Goal: Transaction & Acquisition: Book appointment/travel/reservation

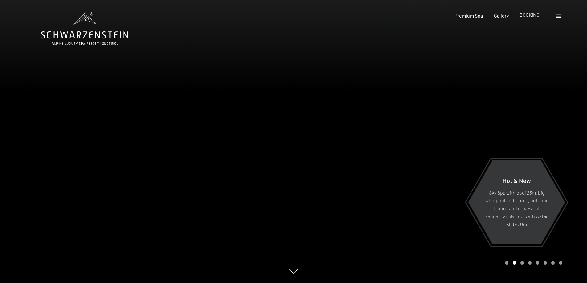
click at [530, 16] on span "BOOKING" at bounding box center [529, 15] width 20 height 6
click at [530, 12] on span "BOOKING" at bounding box center [529, 15] width 20 height 6
click at [532, 14] on span "BOOKING" at bounding box center [529, 15] width 20 height 6
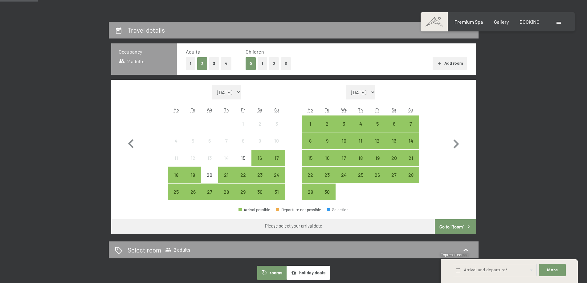
scroll to position [127, 0]
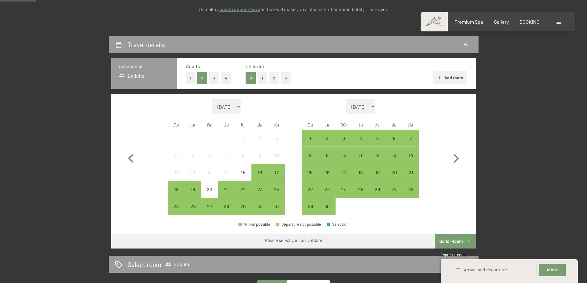
click at [375, 105] on select "September 2025 October 2025 November 2025 December 2025 January 2026 February 2…" at bounding box center [361, 106] width 30 height 15
select select "2026-06-01"
select select "2026-07-01"
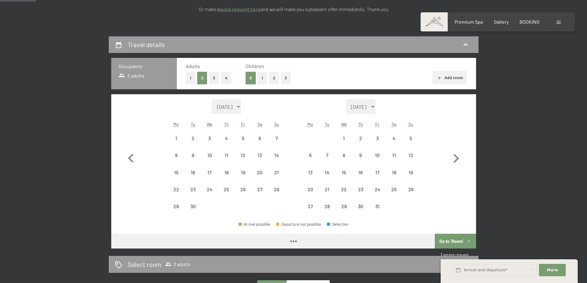
select select "2026-06-01"
select select "2026-07-01"
click at [410, 154] on div "12" at bounding box center [410, 160] width 15 height 15
select select "2026-06-01"
select select "2026-07-01"
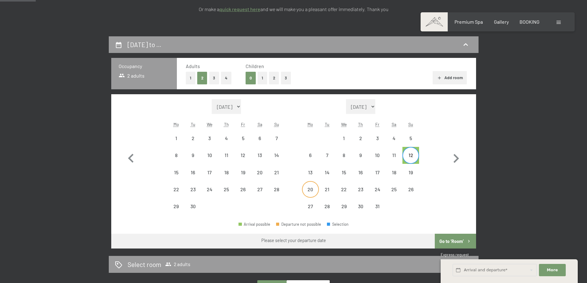
click at [311, 188] on div "20" at bounding box center [309, 194] width 15 height 15
select select "2026-06-01"
select select "2026-07-01"
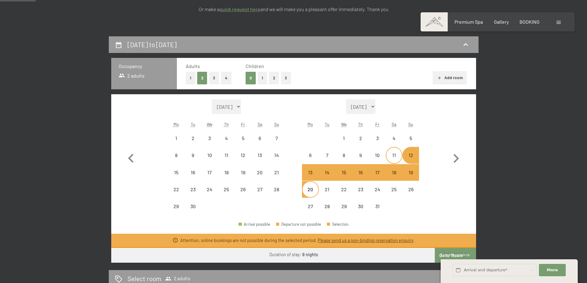
click at [392, 156] on div "11" at bounding box center [393, 160] width 15 height 15
select select "2026-06-01"
select select "[DATE]"
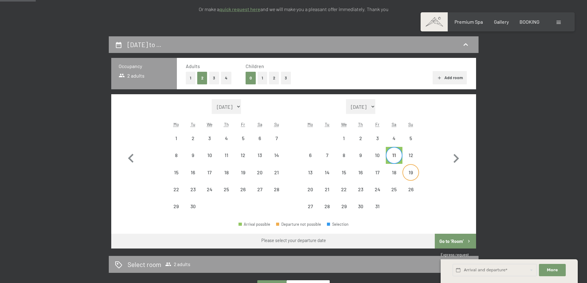
click at [407, 174] on div "19" at bounding box center [410, 177] width 15 height 15
select select "[DATE]"
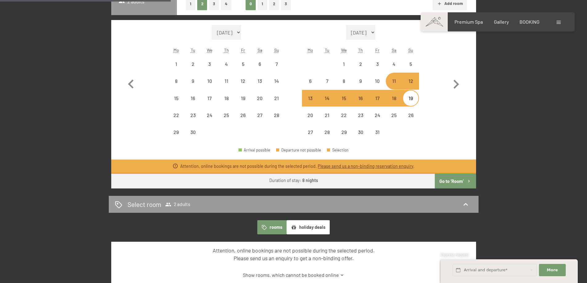
scroll to position [198, 0]
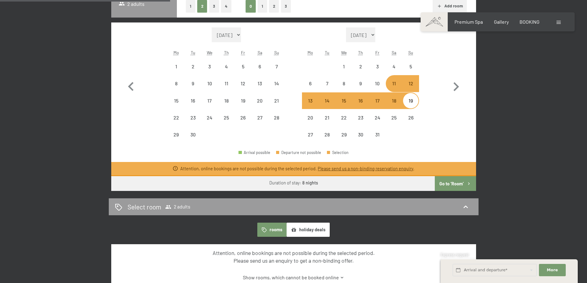
click at [455, 185] on button "Go to ‘Room’" at bounding box center [455, 183] width 41 height 15
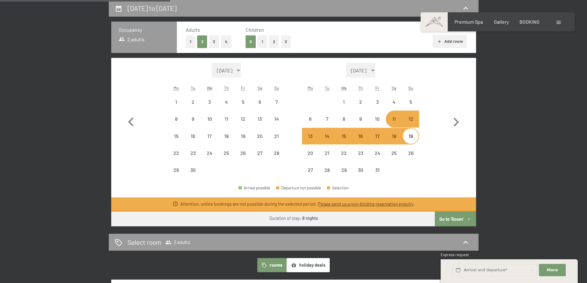
select select "2026-06-01"
select select "2026-07-01"
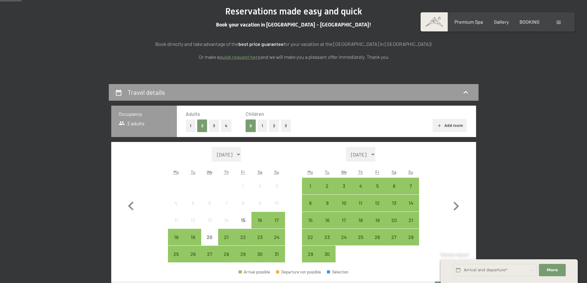
scroll to position [79, 0]
click at [277, 234] on div "24" at bounding box center [276, 241] width 15 height 15
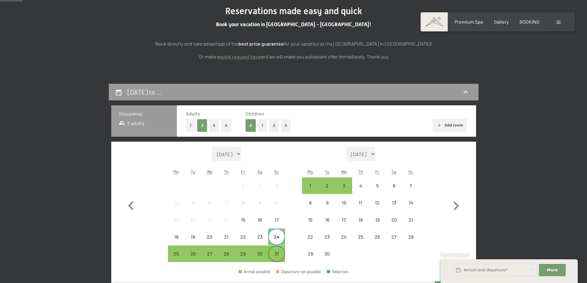
click at [276, 254] on div "31" at bounding box center [276, 258] width 15 height 15
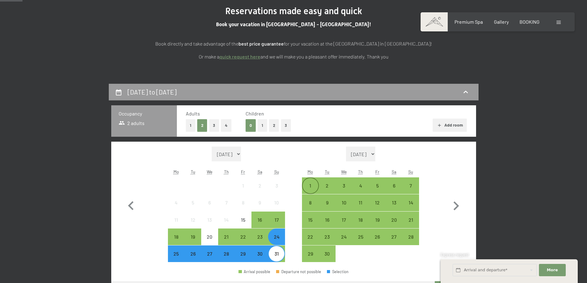
click at [311, 184] on div "1" at bounding box center [309, 190] width 15 height 15
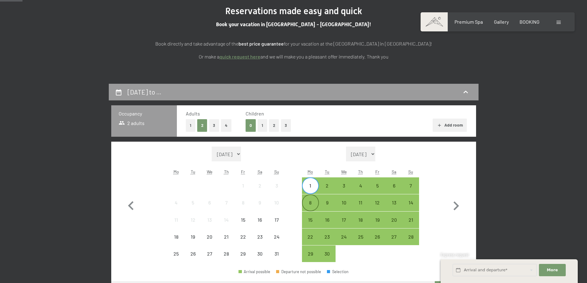
click at [310, 204] on div "8" at bounding box center [309, 207] width 15 height 15
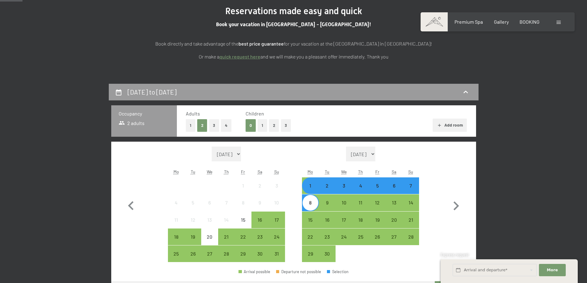
click at [393, 182] on div "6" at bounding box center [393, 185] width 15 height 15
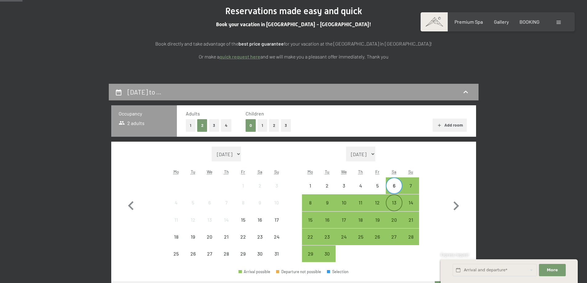
click at [394, 203] on div "13" at bounding box center [393, 207] width 15 height 15
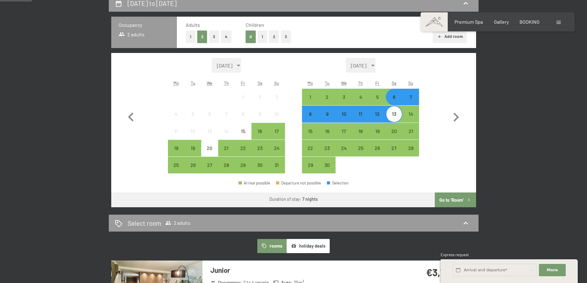
scroll to position [165, 0]
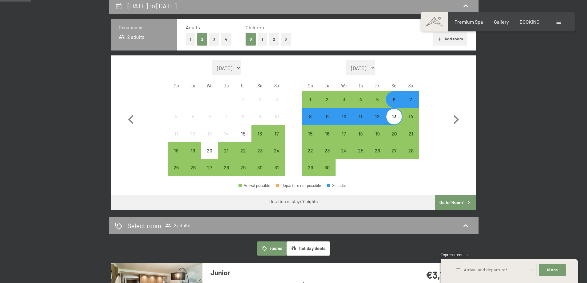
click at [445, 202] on button "Go to ‘Room’" at bounding box center [455, 202] width 41 height 15
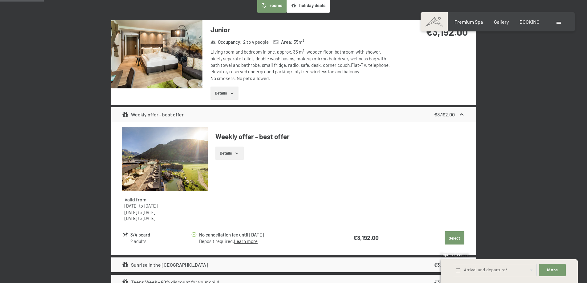
scroll to position [220, 0]
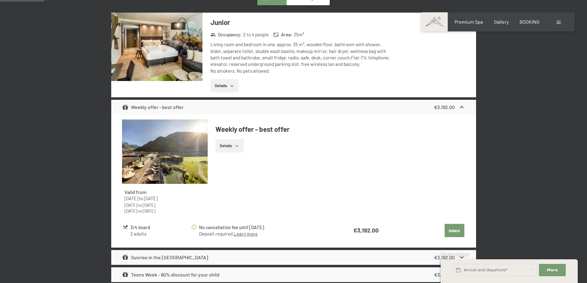
click at [233, 147] on button "Details" at bounding box center [229, 146] width 28 height 14
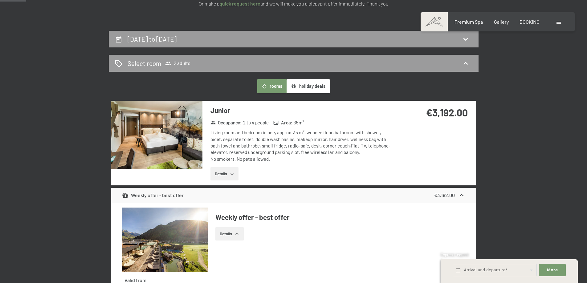
scroll to position [131, 0]
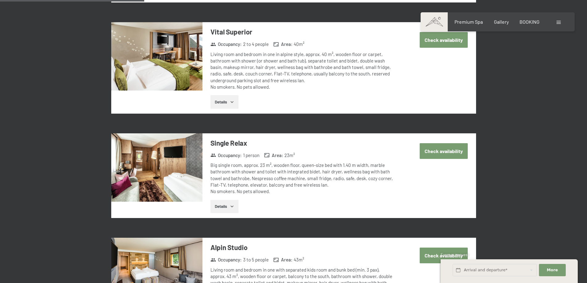
scroll to position [512, 0]
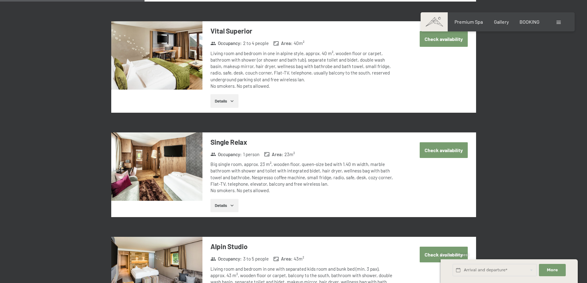
click at [451, 155] on button "Check availability" at bounding box center [443, 150] width 48 height 16
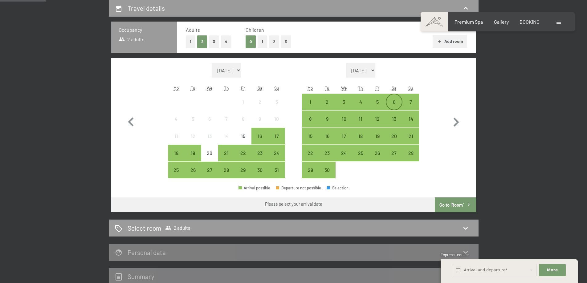
click at [396, 101] on div "6" at bounding box center [393, 106] width 15 height 15
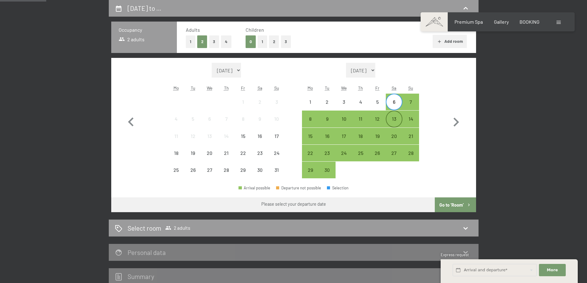
click at [394, 118] on div "13" at bounding box center [393, 123] width 15 height 15
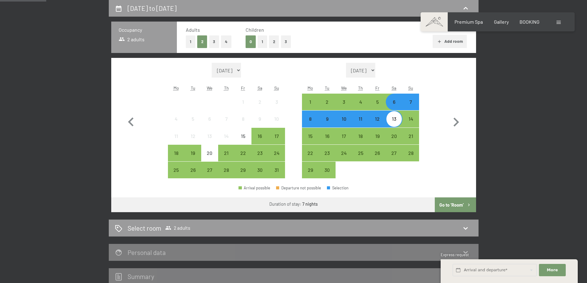
click at [455, 204] on button "Go to ‘Room’" at bounding box center [455, 204] width 41 height 15
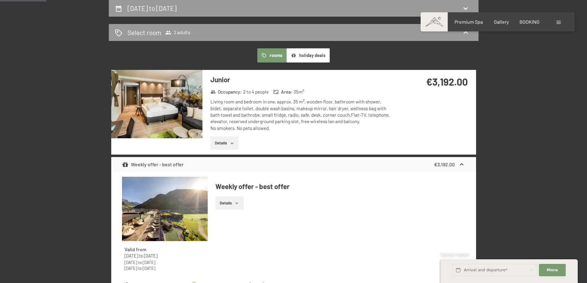
click at [317, 54] on button "holiday deals" at bounding box center [307, 55] width 43 height 14
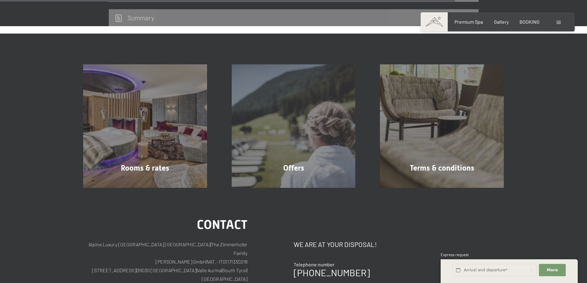
scroll to position [700, 0]
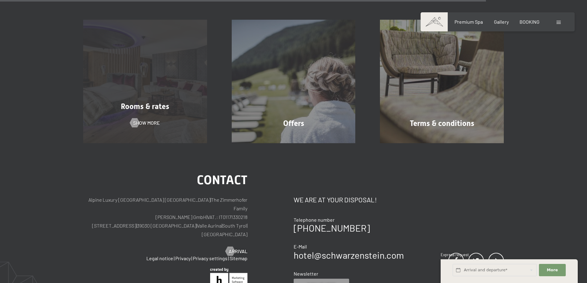
click at [174, 102] on div "Rooms & rates" at bounding box center [145, 106] width 148 height 11
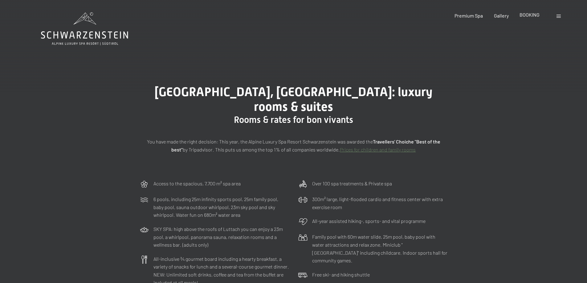
click at [532, 16] on span "BOOKING" at bounding box center [529, 15] width 20 height 6
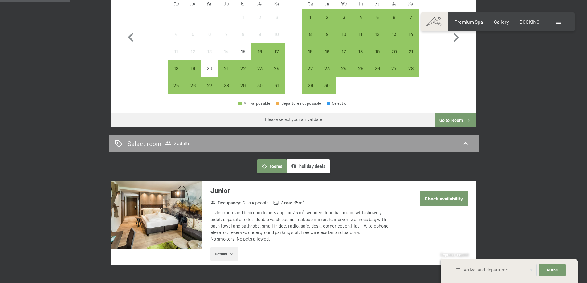
scroll to position [330, 0]
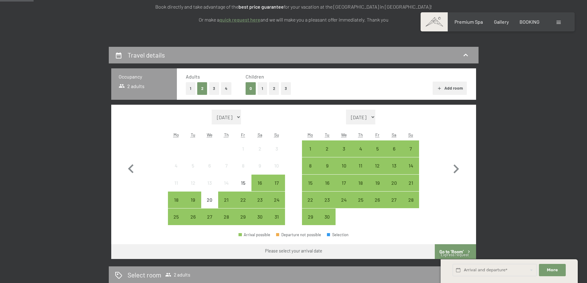
scroll to position [119, 0]
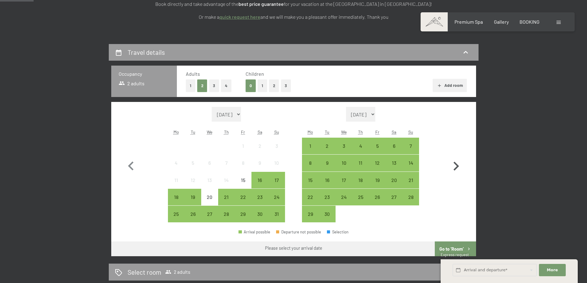
click at [454, 164] on icon "button" at bounding box center [456, 166] width 18 height 18
select select "2025-09-01"
select select "2025-10-01"
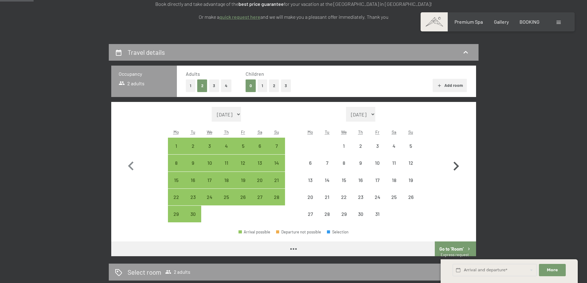
click at [454, 164] on icon "button" at bounding box center [456, 166] width 18 height 18
select select "2025-10-01"
select select "2025-11-01"
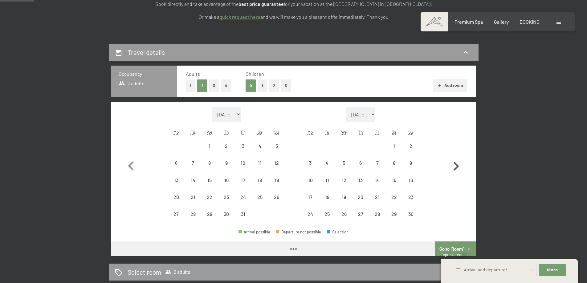
click at [454, 164] on icon "button" at bounding box center [456, 166] width 18 height 18
select select "2025-11-01"
select select "2025-12-01"
click at [454, 164] on icon "button" at bounding box center [456, 166] width 18 height 18
select select "2025-12-01"
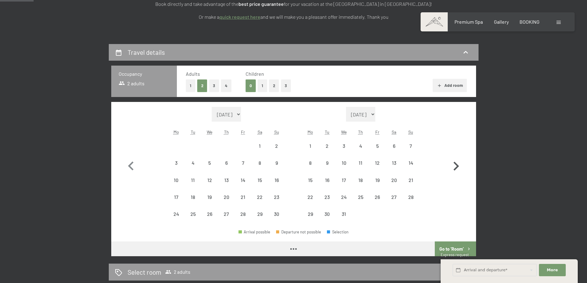
select select "2026-01-01"
click at [454, 164] on icon "button" at bounding box center [456, 166] width 18 height 18
select select "2026-01-01"
select select "2026-02-01"
click at [454, 164] on icon "button" at bounding box center [456, 166] width 18 height 18
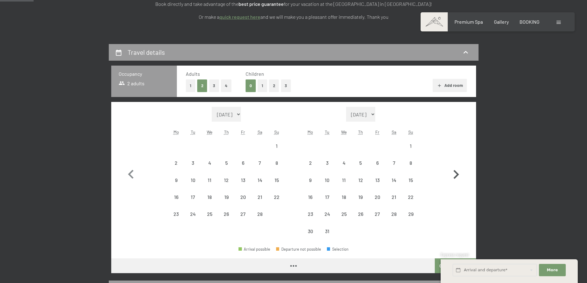
click at [454, 164] on button "button" at bounding box center [456, 173] width 18 height 133
select select "2026-04-01"
select select "2026-05-01"
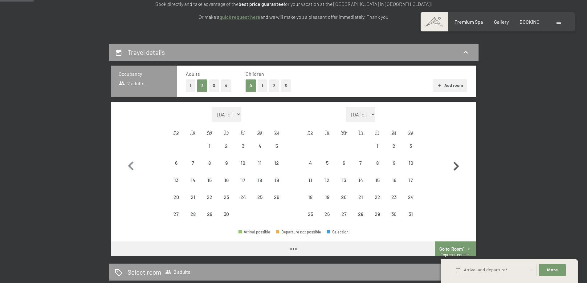
select select "2026-04-01"
select select "2026-05-01"
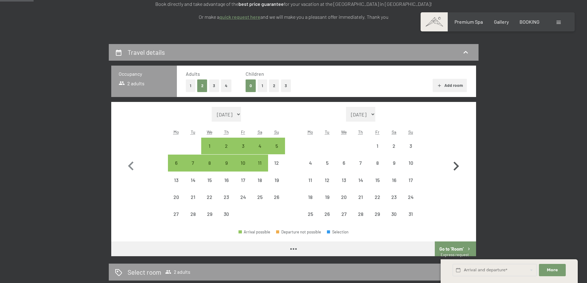
click at [454, 164] on icon "button" at bounding box center [456, 166] width 18 height 18
select select "2026-05-01"
select select "2026-06-01"
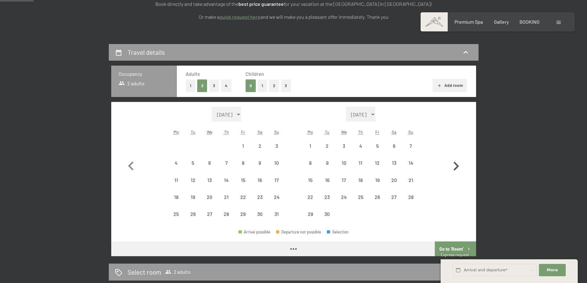
select select "2026-05-01"
select select "2026-06-01"
click at [415, 196] on div "28" at bounding box center [410, 202] width 15 height 15
select select "2026-05-01"
select select "2026-06-01"
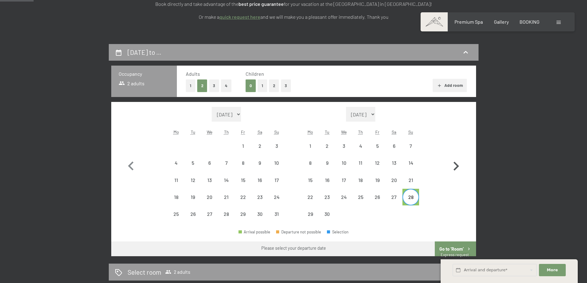
click at [459, 164] on icon "button" at bounding box center [456, 166] width 18 height 18
select select "2026-06-01"
select select "2026-07-01"
select select "2026-06-01"
select select "2026-07-01"
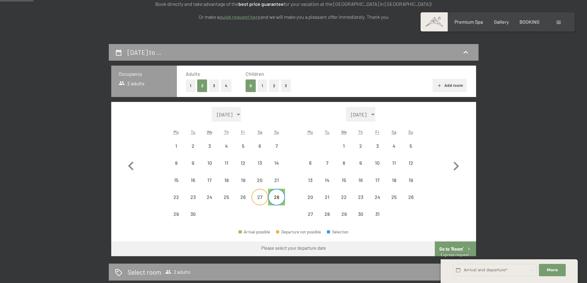
click at [263, 197] on div "27" at bounding box center [259, 202] width 15 height 15
select select "2026-06-01"
select select "2026-07-01"
click at [410, 143] on div "5" at bounding box center [410, 145] width 15 height 15
select select "2026-06-01"
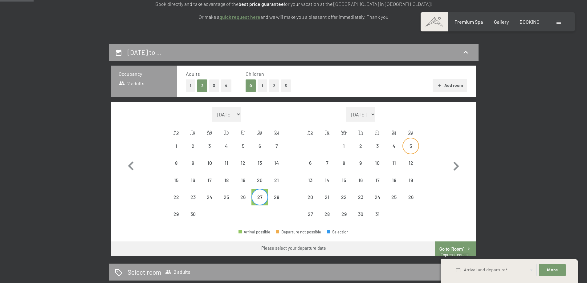
select select "2026-07-01"
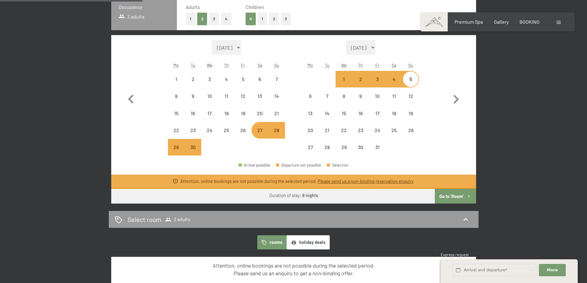
scroll to position [196, 0]
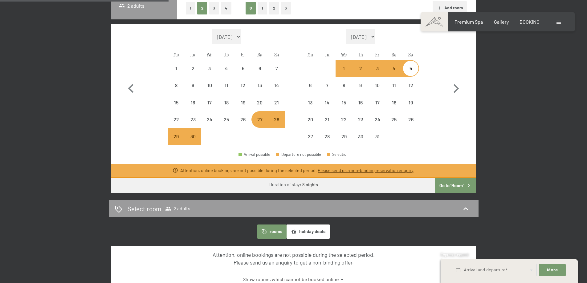
click at [443, 184] on button "Go to ‘Room’" at bounding box center [455, 185] width 41 height 15
select select "2026-06-01"
select select "2026-07-01"
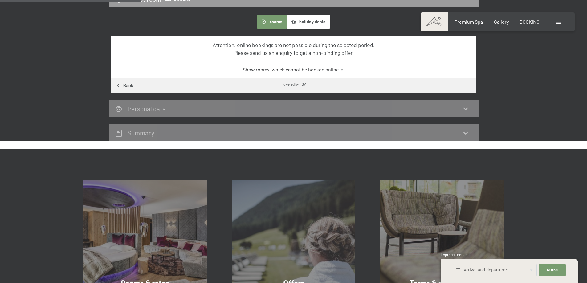
scroll to position [163, 0]
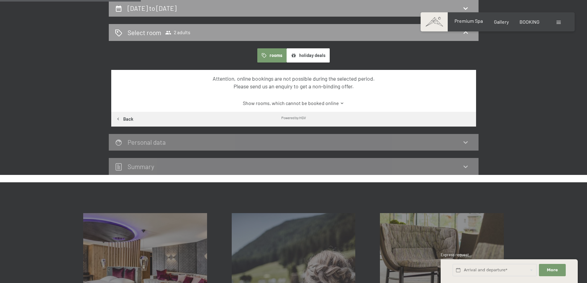
click at [471, 21] on span "Premium Spa" at bounding box center [468, 21] width 28 height 6
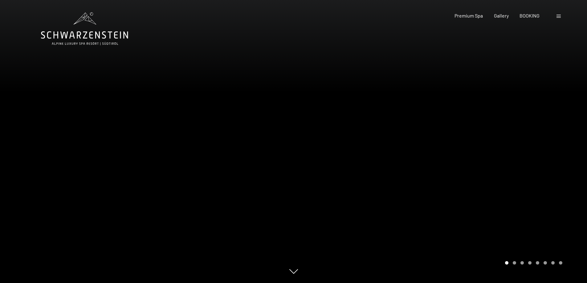
click at [576, 127] on div at bounding box center [439, 141] width 293 height 283
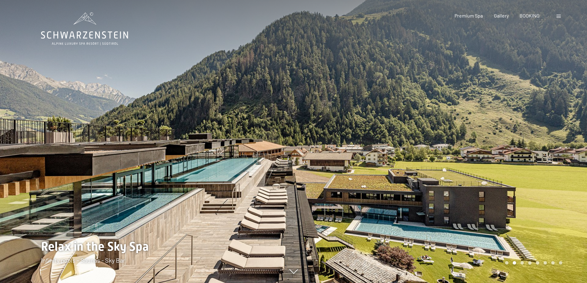
click at [576, 127] on div at bounding box center [439, 141] width 293 height 283
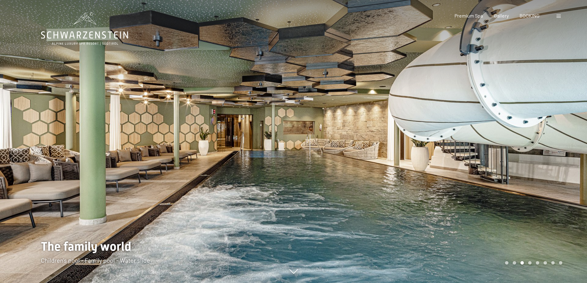
click at [576, 127] on div at bounding box center [439, 141] width 293 height 283
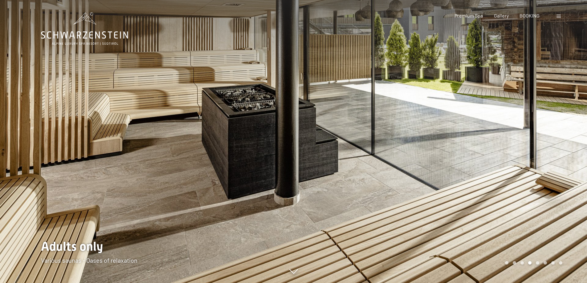
click at [576, 127] on div at bounding box center [439, 141] width 293 height 283
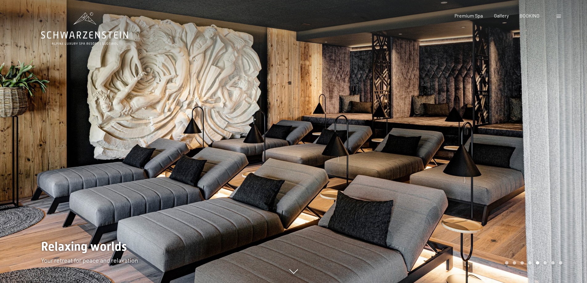
click at [576, 127] on div at bounding box center [439, 141] width 293 height 283
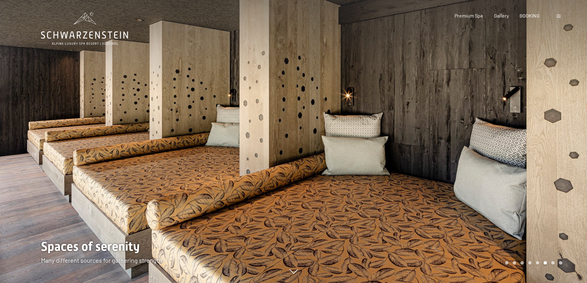
click at [576, 127] on div at bounding box center [439, 141] width 293 height 283
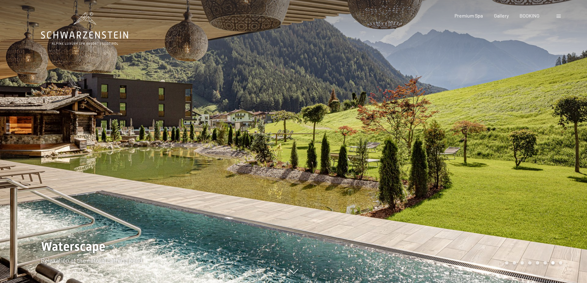
click at [576, 127] on div at bounding box center [439, 141] width 293 height 283
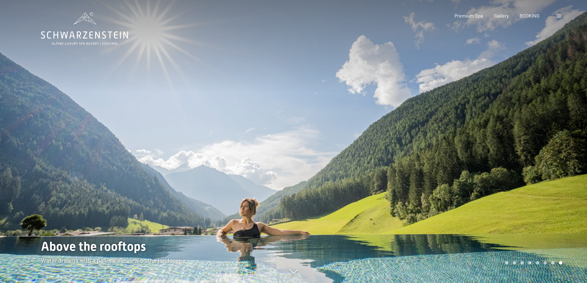
click at [578, 134] on div at bounding box center [439, 141] width 293 height 283
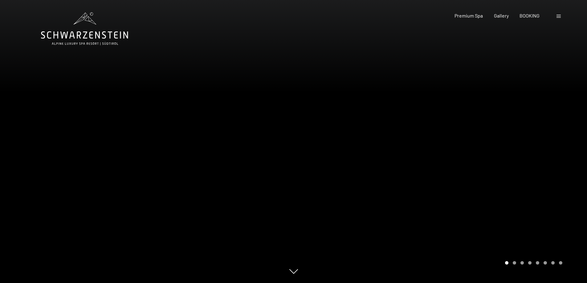
click at [578, 134] on div at bounding box center [439, 141] width 293 height 283
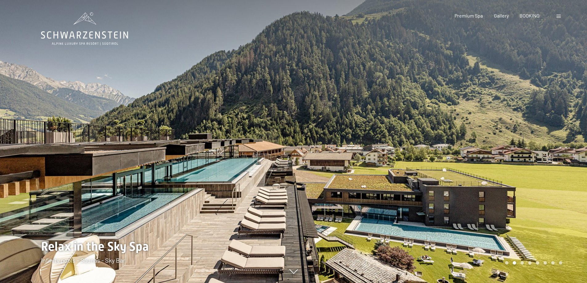
click at [578, 134] on div at bounding box center [439, 141] width 293 height 283
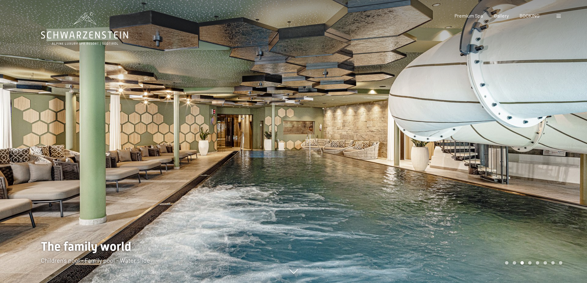
click at [578, 134] on div at bounding box center [439, 141] width 293 height 283
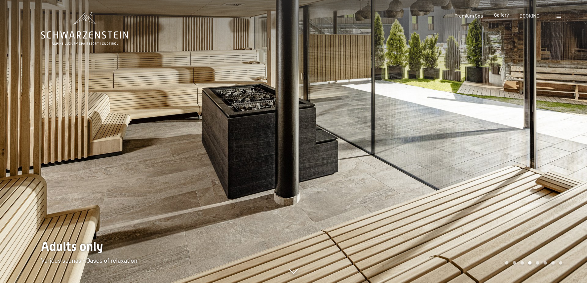
click at [504, 14] on span "Gallery" at bounding box center [501, 15] width 15 height 6
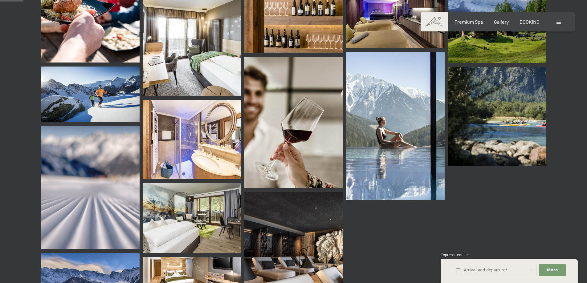
scroll to position [64, 0]
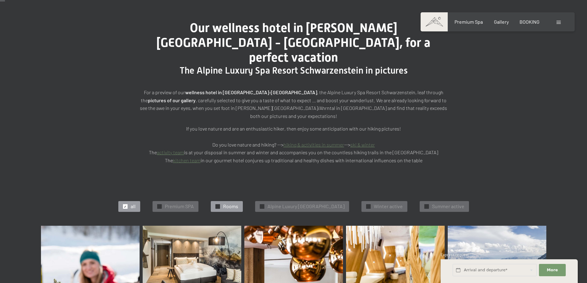
click at [226, 203] on span "Rooms" at bounding box center [230, 206] width 15 height 7
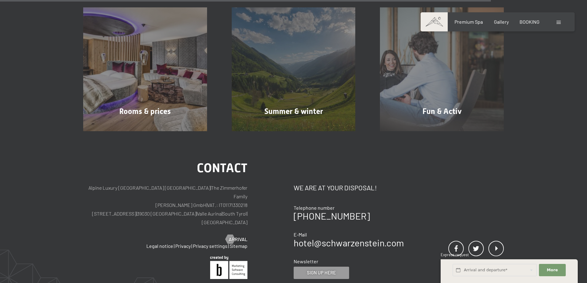
scroll to position [694, 0]
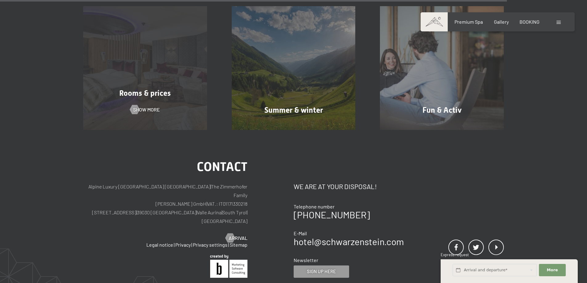
click at [136, 92] on div "Rooms & prices Show more" at bounding box center [145, 68] width 148 height 124
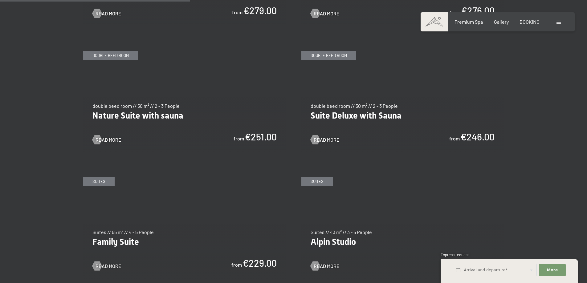
scroll to position [620, 0]
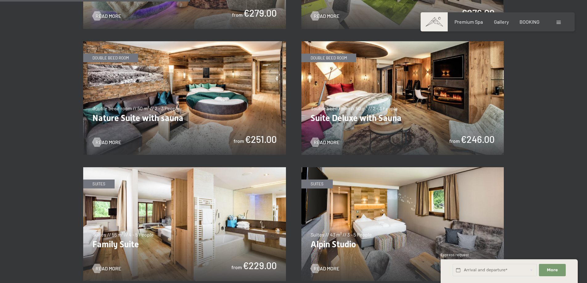
click at [229, 217] on img at bounding box center [184, 224] width 203 height 114
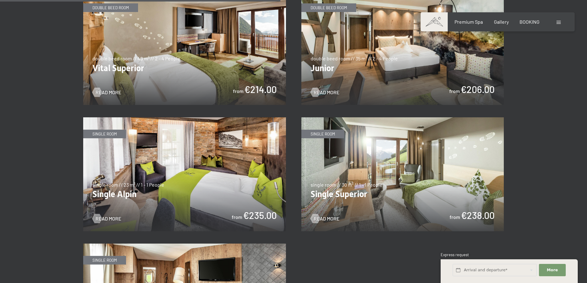
scroll to position [924, 0]
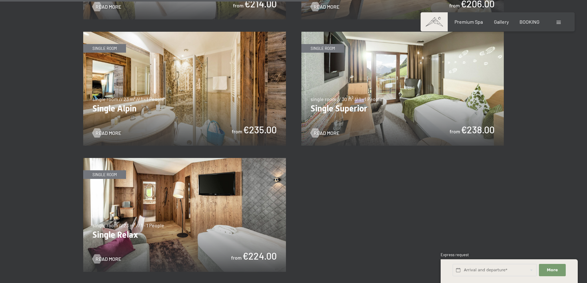
scroll to position [1010, 0]
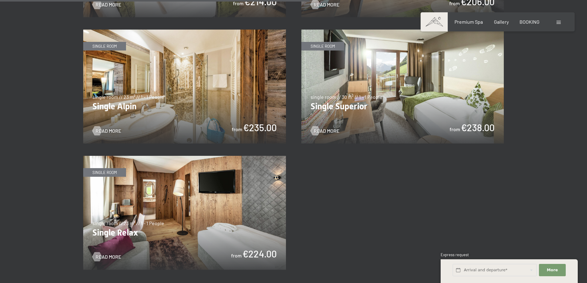
click at [238, 197] on img at bounding box center [184, 213] width 203 height 114
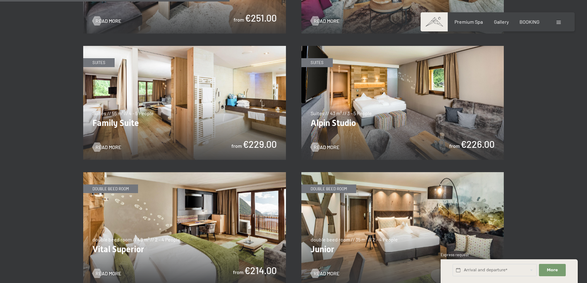
scroll to position [744, 0]
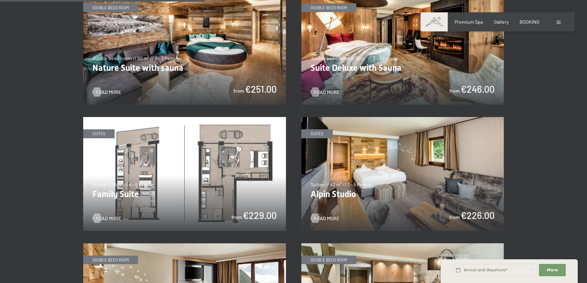
scroll to position [671, 0]
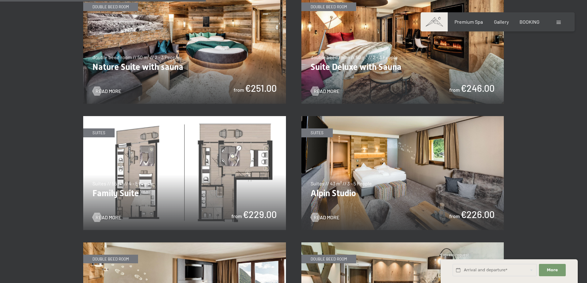
click at [394, 168] on img at bounding box center [402, 173] width 203 height 114
click at [424, 147] on img at bounding box center [402, 173] width 203 height 114
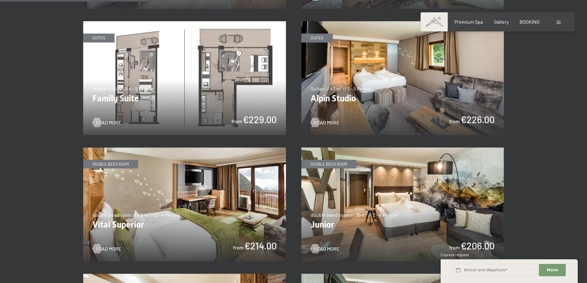
scroll to position [768, 0]
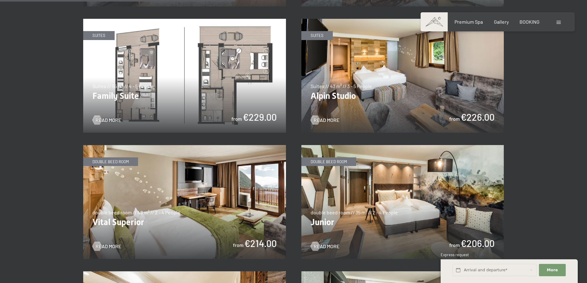
click at [438, 155] on img at bounding box center [402, 202] width 203 height 114
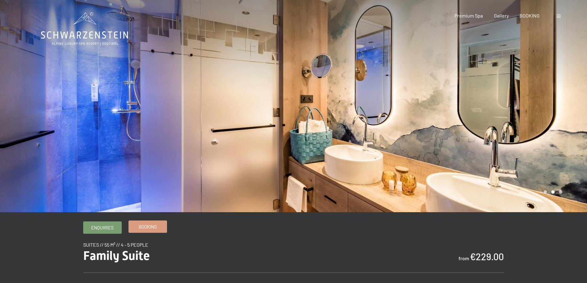
click at [160, 225] on link "Booking" at bounding box center [148, 227] width 38 height 12
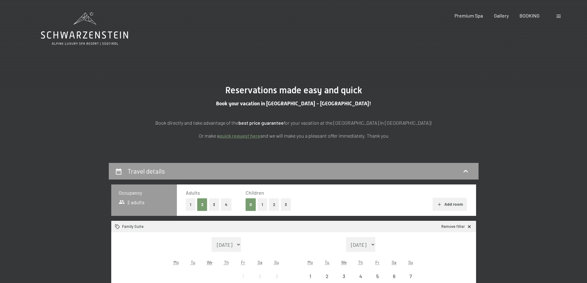
click at [273, 201] on button "2" at bounding box center [274, 204] width 10 height 13
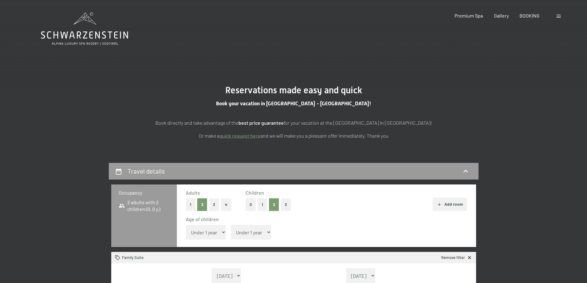
click at [212, 236] on select "Under 1 year 1 year 2 years 3 years 4 years 5 years 6 years 7 years 8 years 9 y…" at bounding box center [206, 232] width 40 height 15
select select "2"
click at [186, 225] on select "Under 1 year 1 year 2 years 3 years 4 years 5 years 6 years 7 years 8 years 9 y…" at bounding box center [206, 232] width 40 height 15
click at [261, 231] on select "Under 1 year 1 year 2 years 3 years 4 years 5 years 6 years 7 years 8 years 9 y…" at bounding box center [251, 232] width 40 height 15
select select "7"
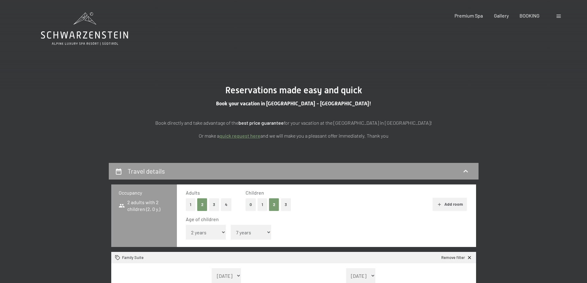
click at [231, 225] on select "Under 1 year 1 year 2 years 3 years 4 years 5 years 6 years 7 years 8 years 9 y…" at bounding box center [251, 232] width 40 height 15
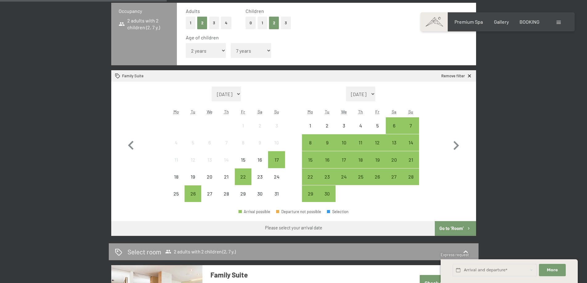
scroll to position [186, 0]
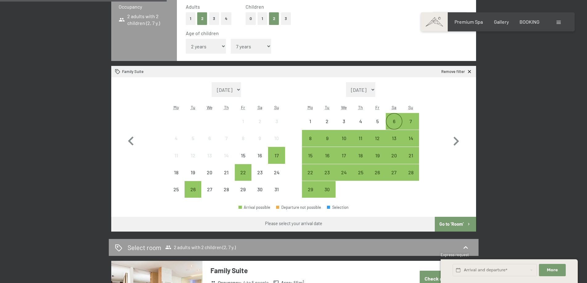
click at [397, 122] on div "6" at bounding box center [393, 126] width 15 height 15
click at [415, 140] on div "14" at bounding box center [410, 143] width 15 height 15
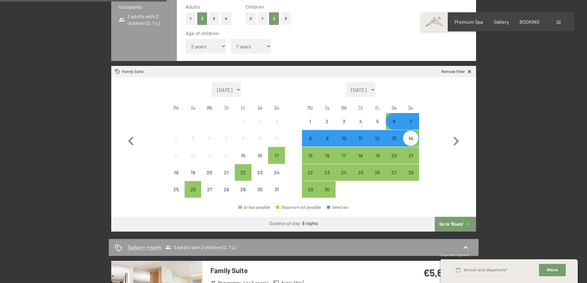
click at [451, 221] on button "Go to ‘Room’" at bounding box center [455, 224] width 41 height 15
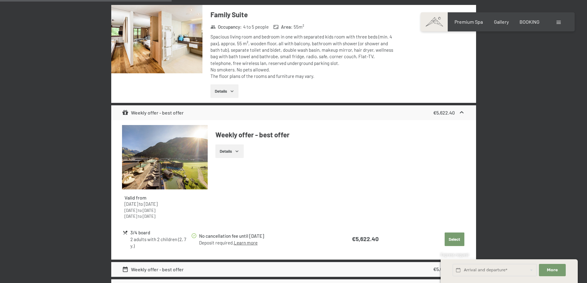
scroll to position [204, 0]
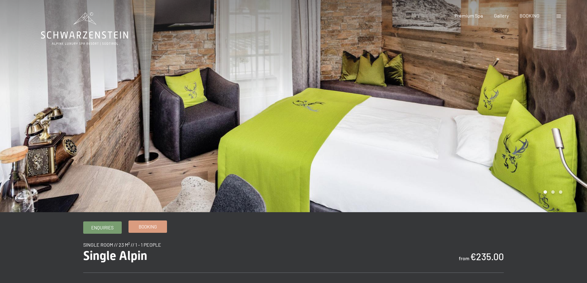
click at [152, 228] on span "Booking" at bounding box center [148, 227] width 18 height 6
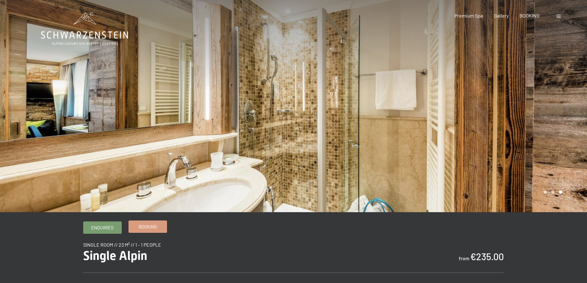
click at [154, 226] on span "Booking" at bounding box center [148, 227] width 18 height 6
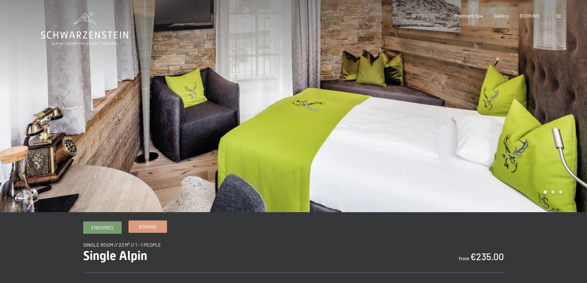
click at [165, 225] on link "Booking" at bounding box center [148, 227] width 38 height 12
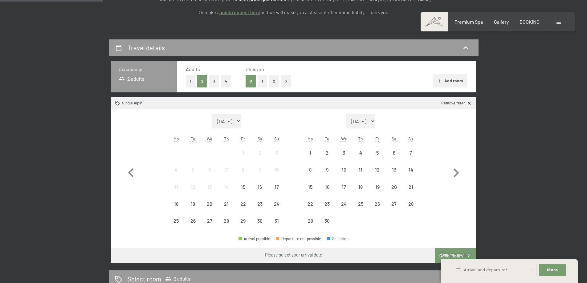
scroll to position [119, 0]
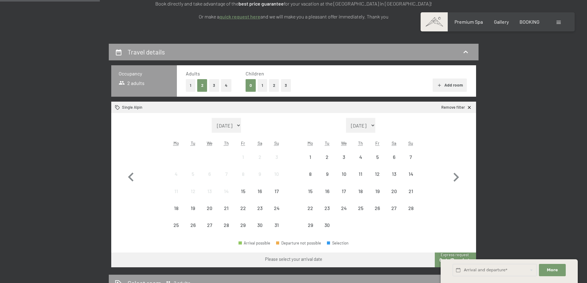
click at [186, 85] on button "1" at bounding box center [191, 85] width 10 height 13
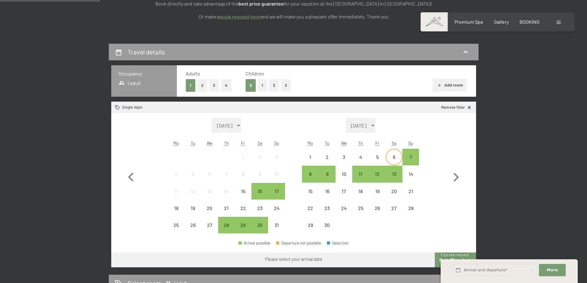
click at [394, 156] on div "6" at bounding box center [393, 162] width 15 height 15
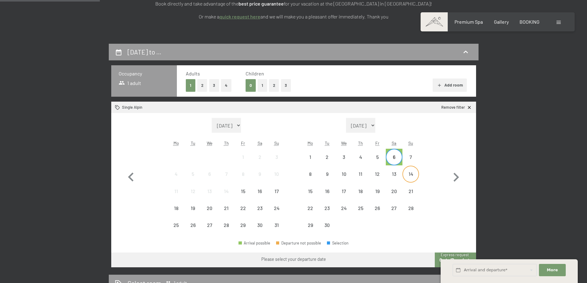
click at [411, 174] on div "14" at bounding box center [410, 179] width 15 height 15
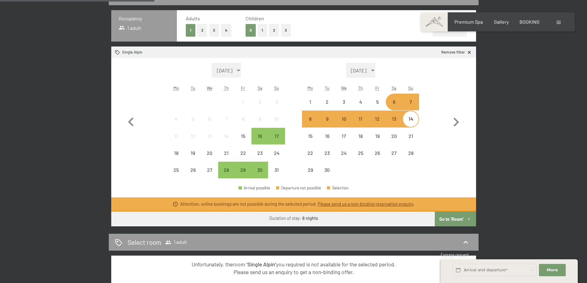
scroll to position [185, 0]
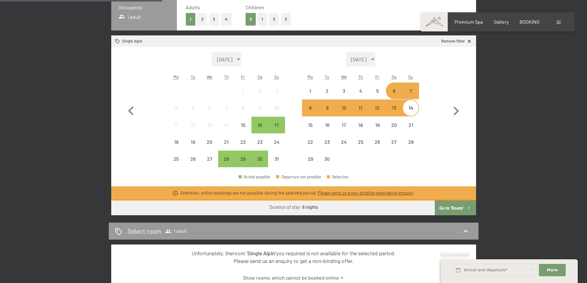
click at [396, 110] on div "13" at bounding box center [393, 112] width 15 height 15
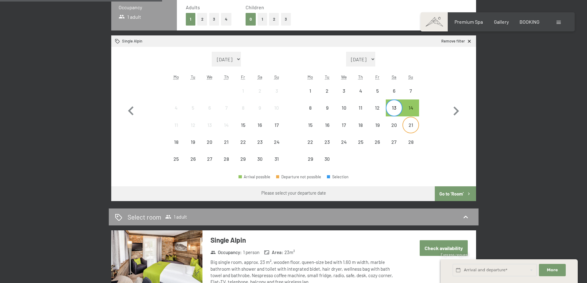
click at [411, 125] on div "21" at bounding box center [410, 130] width 15 height 15
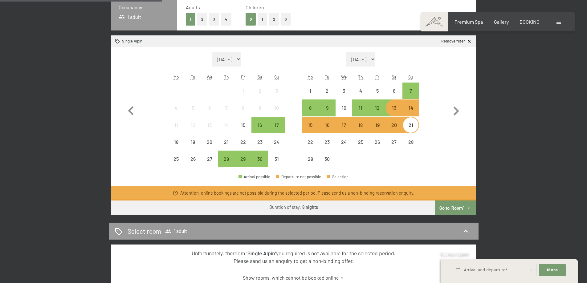
click at [277, 162] on span "Consent to marketing activities*" at bounding box center [269, 159] width 70 height 6
click at [231, 162] on input "Consent to marketing activities*" at bounding box center [228, 159] width 6 height 6
click at [276, 161] on span "Consent to marketing activities*" at bounding box center [269, 159] width 70 height 6
click at [231, 161] on input "Consent to marketing activities*" at bounding box center [228, 159] width 6 height 6
checkbox input "false"
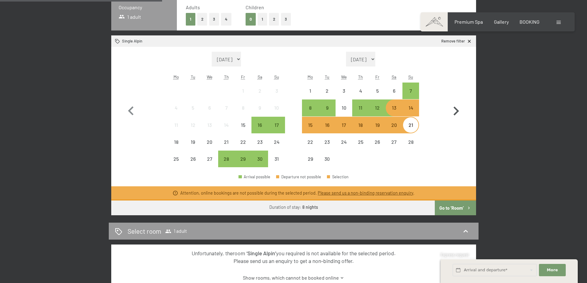
click at [455, 108] on icon "button" at bounding box center [456, 111] width 6 height 9
select select "2025-09-01"
select select "2025-10-01"
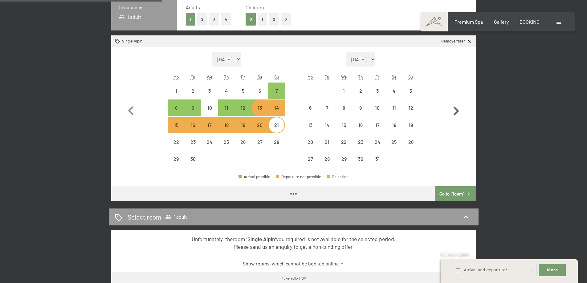
select select "2025-09-01"
select select "2025-10-01"
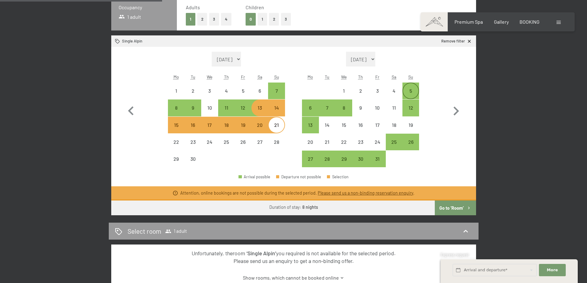
click at [411, 91] on div "5" at bounding box center [410, 95] width 15 height 15
select select "2025-09-01"
select select "2025-10-01"
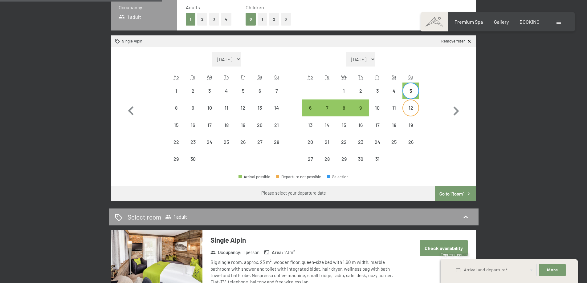
click at [412, 109] on div "12" at bounding box center [410, 112] width 15 height 15
select select "2025-09-01"
select select "2025-10-01"
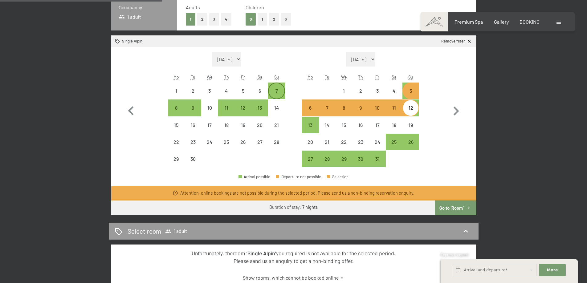
click at [280, 86] on div "7" at bounding box center [276, 90] width 15 height 15
select select "2025-09-01"
select select "2025-10-01"
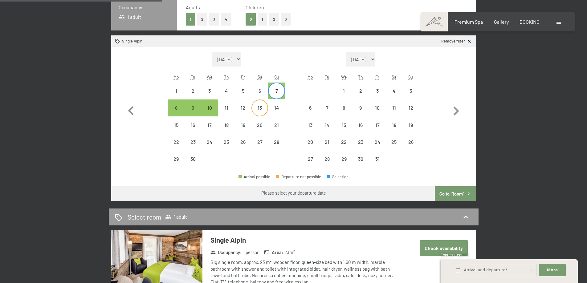
click at [261, 108] on div "13" at bounding box center [259, 112] width 15 height 15
select select "2025-09-01"
select select "2025-10-01"
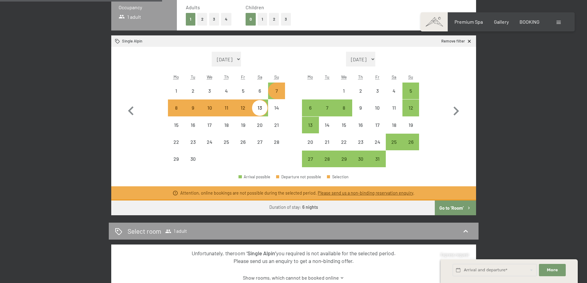
click at [458, 212] on button "Go to ‘Room’" at bounding box center [455, 207] width 41 height 15
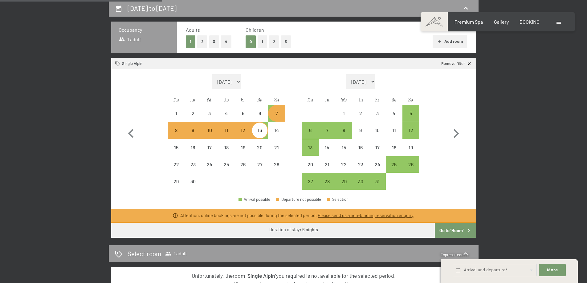
select select "2025-09-01"
select select "2025-10-01"
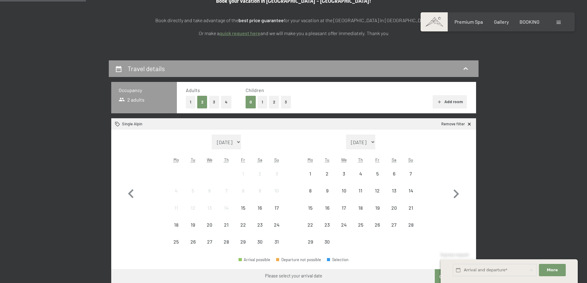
click at [190, 101] on button "1" at bounding box center [191, 102] width 10 height 13
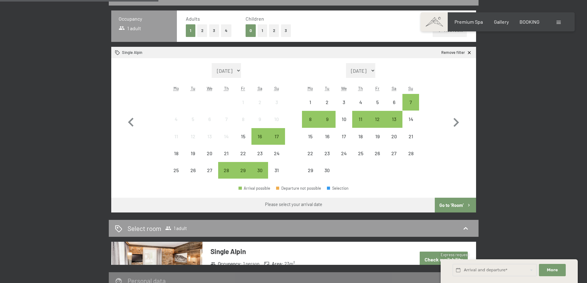
scroll to position [181, 0]
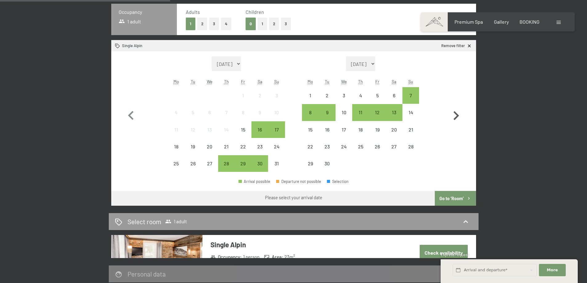
click at [457, 115] on icon "button" at bounding box center [456, 115] width 6 height 9
select select "[DATE]"
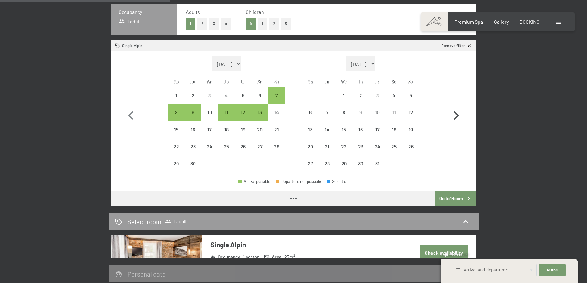
select select "[DATE]"
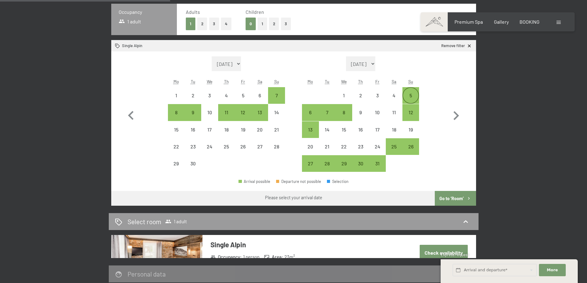
click at [405, 91] on div "5" at bounding box center [410, 95] width 15 height 15
select select "2025-09-01"
select select "2025-10-01"
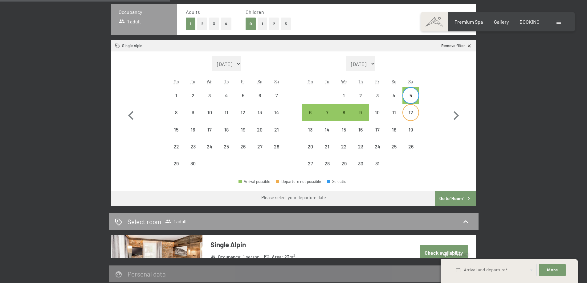
click at [412, 117] on div "12" at bounding box center [410, 117] width 15 height 15
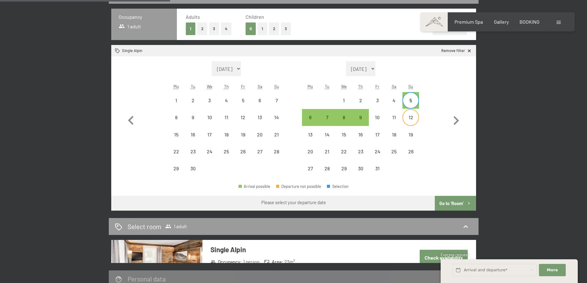
select select "2025-09-01"
select select "2025-10-01"
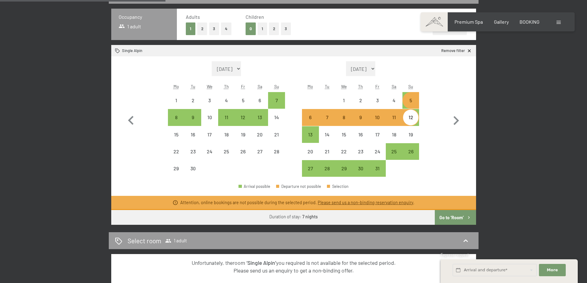
click at [446, 215] on button "Go to ‘Room’" at bounding box center [455, 217] width 41 height 15
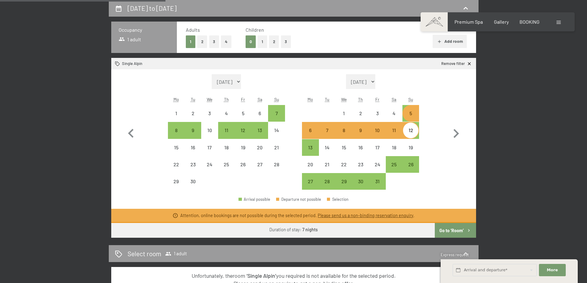
select select "2025-09-01"
select select "2025-10-01"
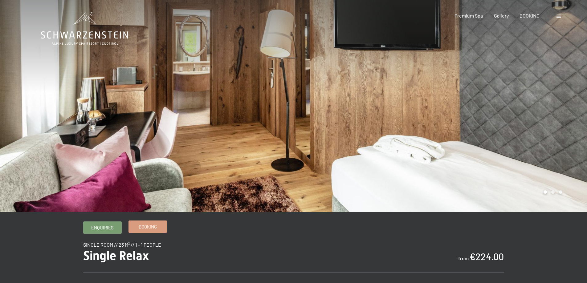
click at [156, 227] on span "Booking" at bounding box center [148, 227] width 18 height 6
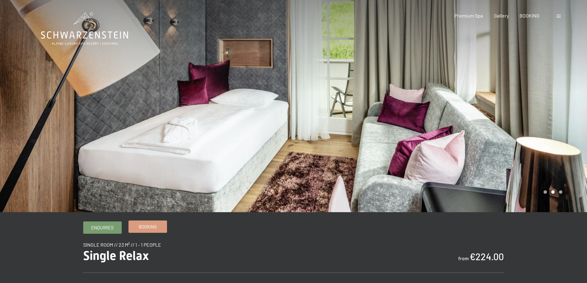
click at [152, 225] on span "Booking" at bounding box center [148, 227] width 18 height 6
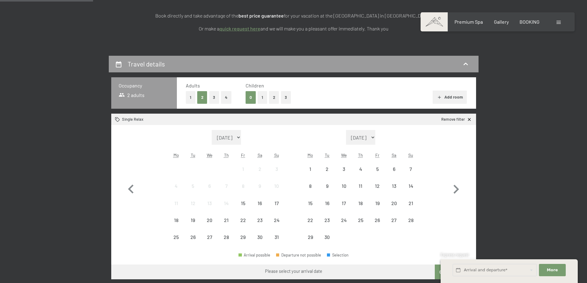
scroll to position [119, 0]
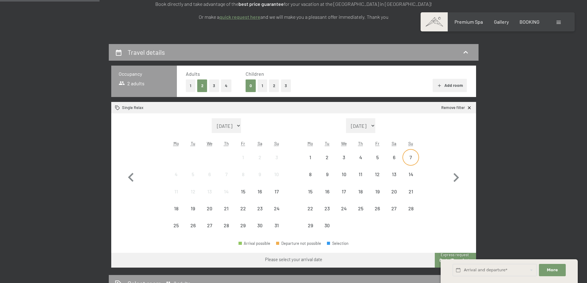
click at [408, 155] on div "7" at bounding box center [410, 162] width 15 height 15
click at [393, 158] on div "6" at bounding box center [393, 162] width 15 height 15
click at [409, 176] on div "14" at bounding box center [410, 179] width 15 height 15
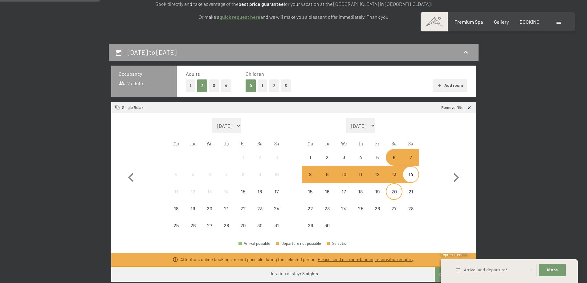
click at [393, 193] on div "20" at bounding box center [393, 196] width 15 height 15
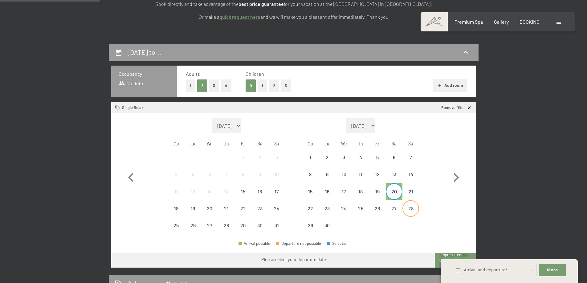
click at [409, 209] on div "28" at bounding box center [410, 213] width 15 height 15
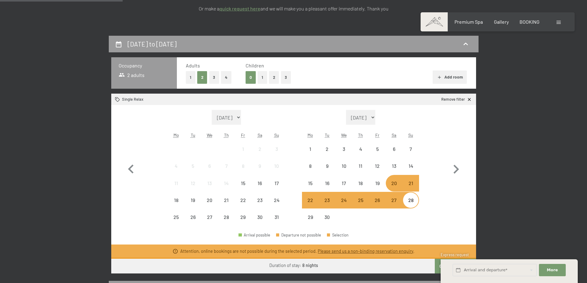
scroll to position [147, 0]
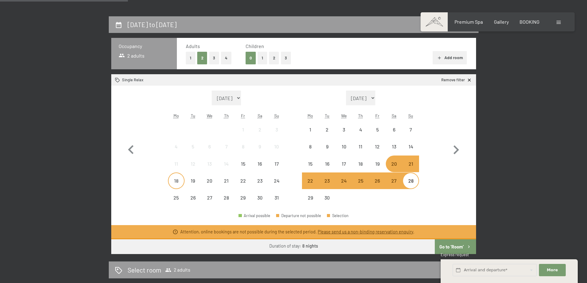
click at [175, 182] on div "18" at bounding box center [175, 185] width 15 height 15
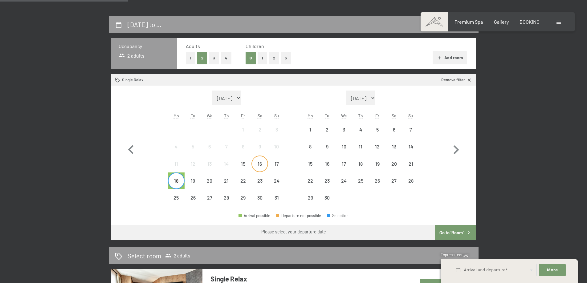
click at [261, 164] on div "16" at bounding box center [259, 168] width 15 height 15
click at [277, 184] on div "24" at bounding box center [276, 185] width 15 height 15
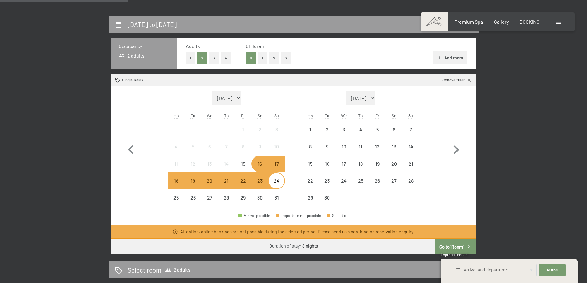
click at [277, 161] on span "Consent to marketing activities*" at bounding box center [269, 159] width 70 height 6
click at [231, 161] on input "Consent to marketing activities*" at bounding box center [228, 159] width 6 height 6
checkbox input "false"
click at [262, 165] on div "16" at bounding box center [259, 168] width 15 height 15
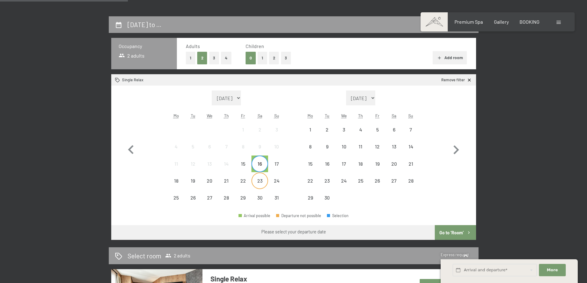
click at [261, 187] on div "23" at bounding box center [259, 185] width 15 height 15
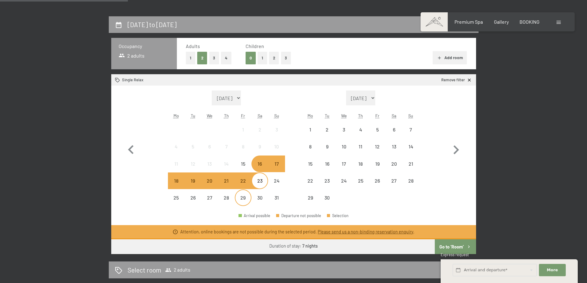
click at [242, 196] on div "29" at bounding box center [242, 202] width 15 height 15
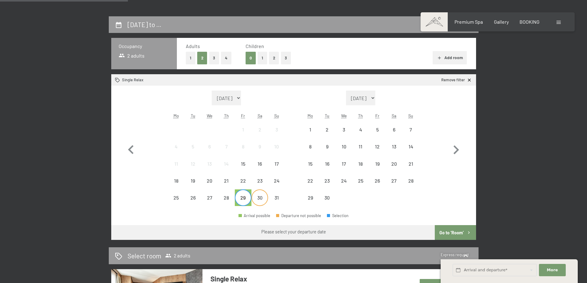
click at [263, 200] on div "30" at bounding box center [259, 202] width 15 height 15
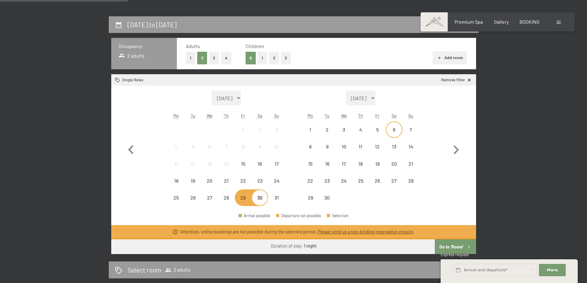
click at [394, 130] on div "6" at bounding box center [393, 134] width 15 height 15
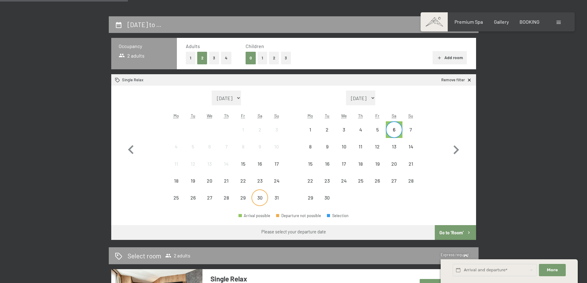
click at [261, 196] on div "30" at bounding box center [259, 202] width 15 height 15
click at [394, 123] on div "6" at bounding box center [393, 129] width 15 height 15
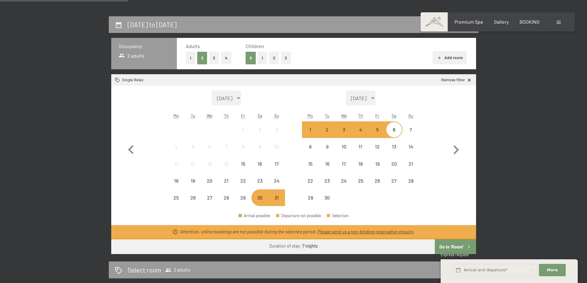
click at [453, 245] on button "Go to ‘Room’" at bounding box center [455, 246] width 41 height 15
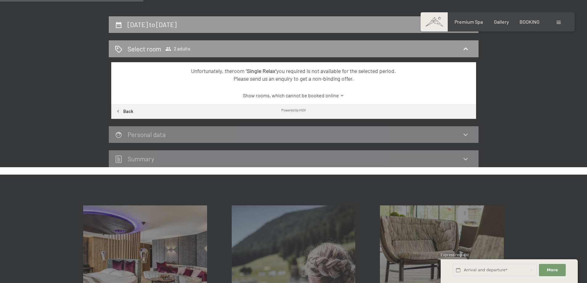
scroll to position [163, 0]
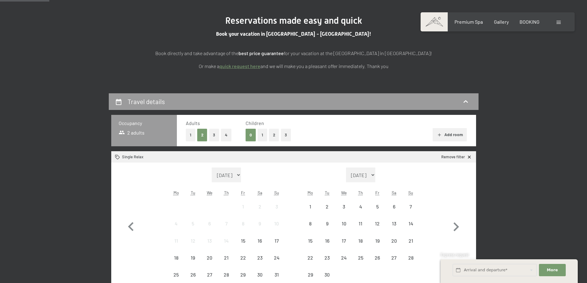
scroll to position [70, 0]
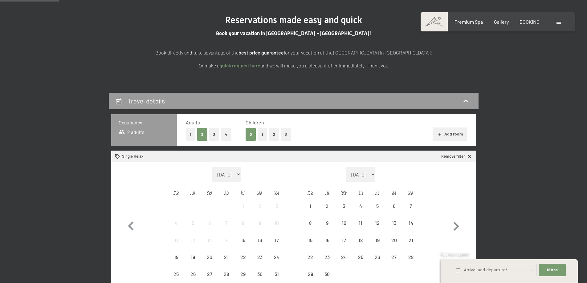
click at [190, 134] on button "1" at bounding box center [191, 134] width 10 height 13
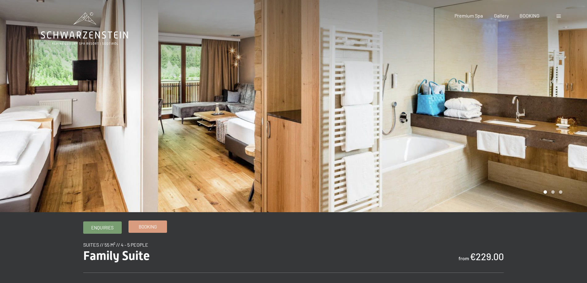
click at [156, 228] on span "Booking" at bounding box center [148, 227] width 18 height 6
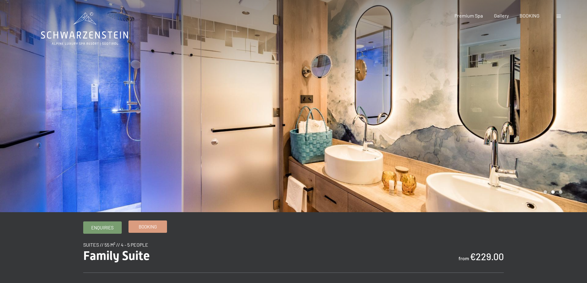
click at [153, 226] on span "Booking" at bounding box center [148, 227] width 18 height 6
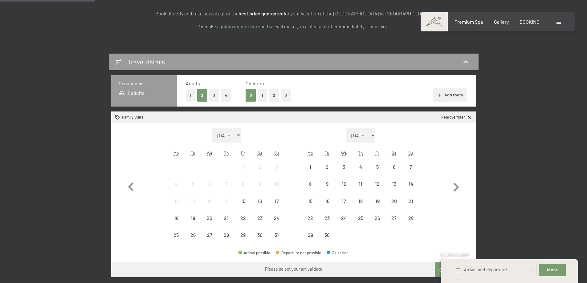
scroll to position [116, 0]
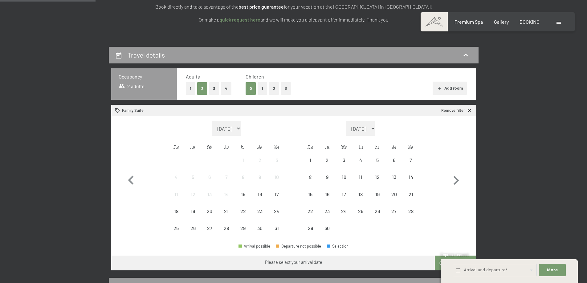
click at [262, 88] on button "1" at bounding box center [262, 88] width 10 height 13
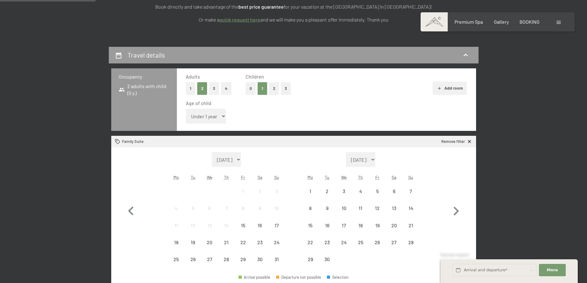
click at [274, 88] on button "2" at bounding box center [274, 88] width 10 height 13
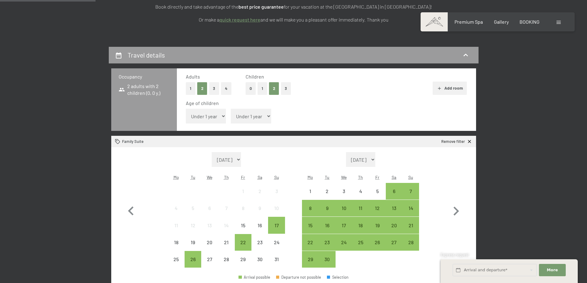
click at [217, 115] on select "Under 1 year 1 year 2 years 3 years 4 years 5 years 6 years 7 years 8 years 9 y…" at bounding box center [206, 116] width 40 height 15
select select "2"
click at [186, 109] on select "Under 1 year 1 year 2 years 3 years 4 years 5 years 6 years 7 years 8 years 9 y…" at bounding box center [206, 116] width 40 height 15
click at [256, 116] on select "Under 1 year 1 year 2 years 3 years 4 years 5 years 6 years 7 years 8 years 9 y…" at bounding box center [251, 116] width 40 height 15
select select "7"
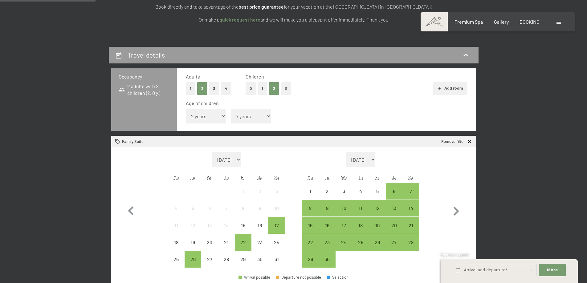
click at [231, 109] on select "Under 1 year 1 year 2 years 3 years 4 years 5 years 6 years 7 years 8 years 9 y…" at bounding box center [251, 116] width 40 height 15
click at [393, 190] on div "6" at bounding box center [393, 196] width 15 height 15
click at [392, 208] on div "13" at bounding box center [393, 213] width 15 height 15
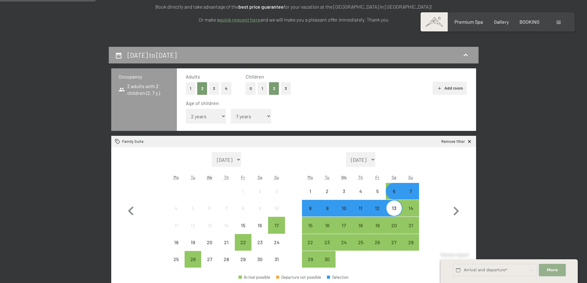
click at [548, 270] on span "More" at bounding box center [552, 270] width 11 height 6
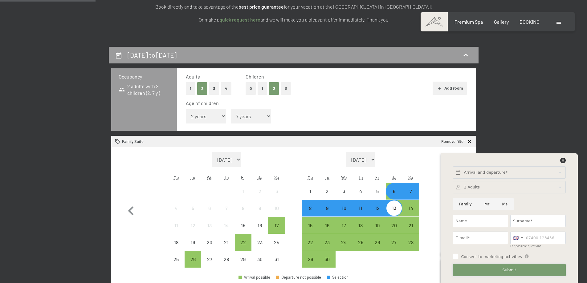
click at [500, 272] on button "Submit" at bounding box center [508, 270] width 113 height 13
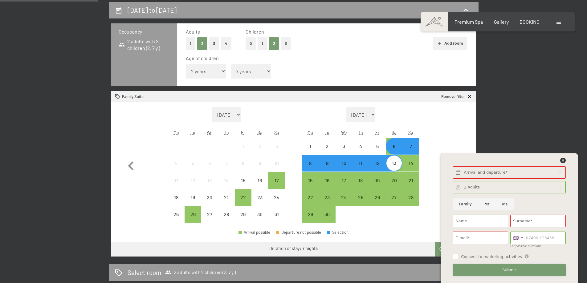
scroll to position [167, 0]
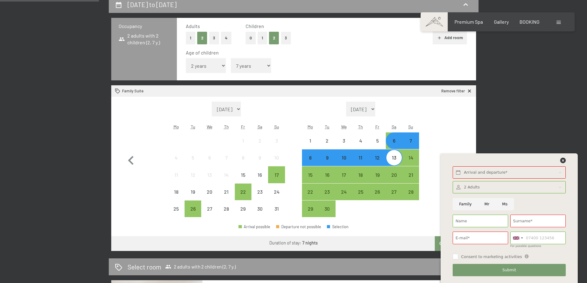
click at [400, 223] on div "Arrival possible Departure not possible Selection" at bounding box center [293, 229] width 365 height 14
click at [563, 159] on icon at bounding box center [563, 161] width 6 height 6
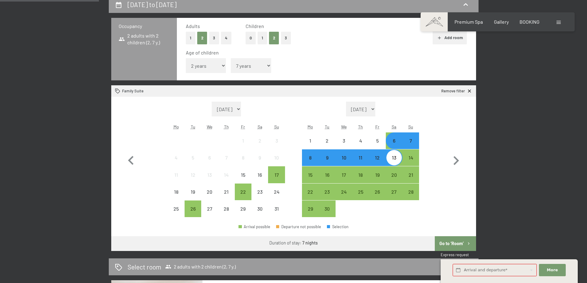
click at [414, 137] on div "7" at bounding box center [410, 140] width 15 height 15
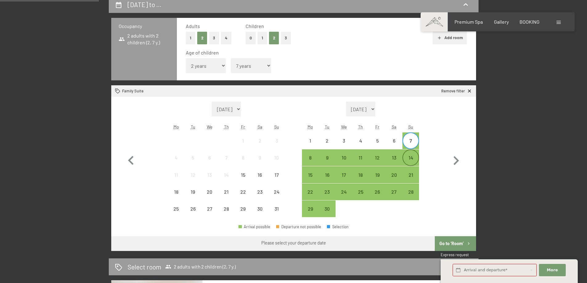
click at [411, 159] on div "14" at bounding box center [410, 162] width 15 height 15
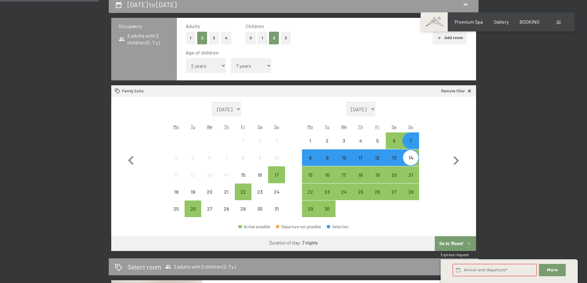
click at [448, 238] on button "Go to ‘Room’" at bounding box center [455, 243] width 41 height 15
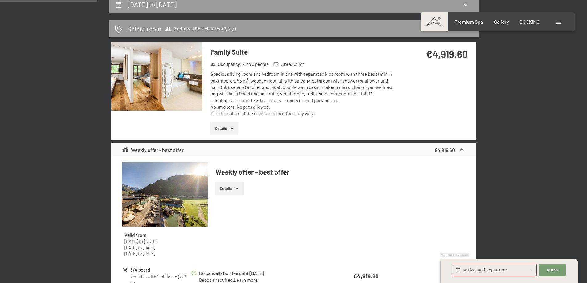
scroll to position [163, 0]
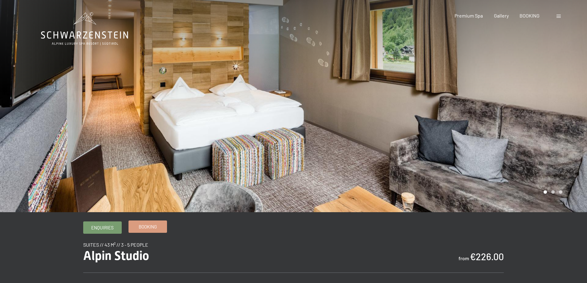
click at [155, 227] on span "Booking" at bounding box center [148, 227] width 18 height 6
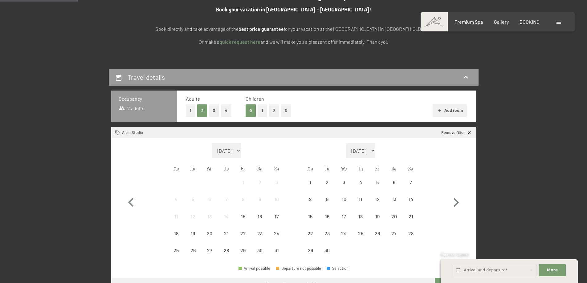
scroll to position [107, 0]
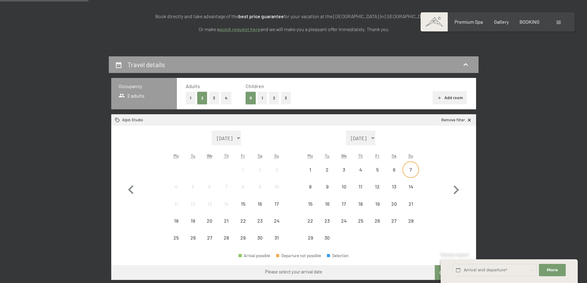
click at [407, 169] on div "7" at bounding box center [410, 174] width 15 height 15
click at [407, 187] on div "14" at bounding box center [410, 191] width 15 height 15
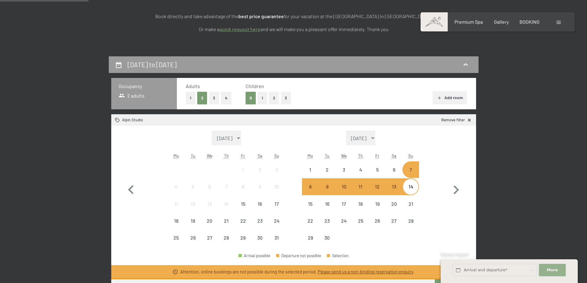
click at [550, 267] on span "More" at bounding box center [552, 270] width 11 height 6
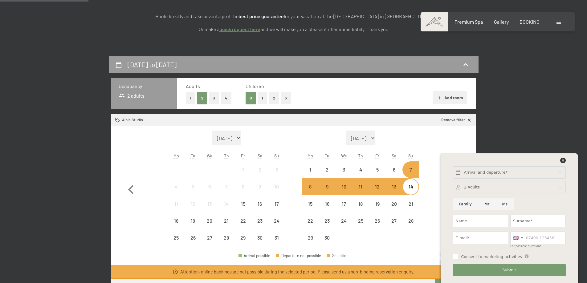
click at [501, 134] on div "[DATE] to [DATE] Occupancy 2 adults Adults 1 2 3 4 Children 0 1 2 3 Add room Al…" at bounding box center [293, 242] width 420 height 372
click at [389, 167] on div "6" at bounding box center [393, 169] width 15 height 15
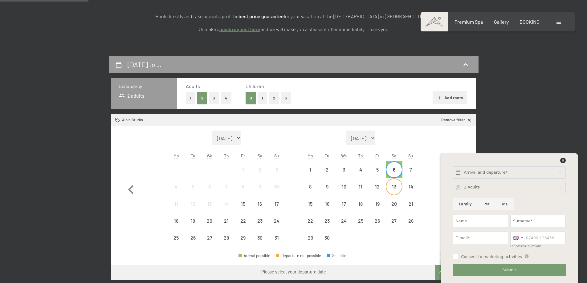
click at [394, 184] on div "13" at bounding box center [393, 191] width 15 height 15
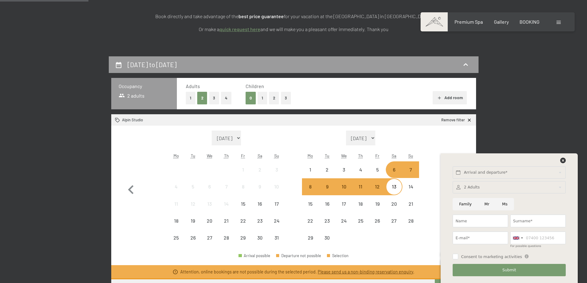
click at [552, 161] on div at bounding box center [508, 162] width 115 height 9
click at [563, 161] on icon at bounding box center [563, 161] width 6 height 6
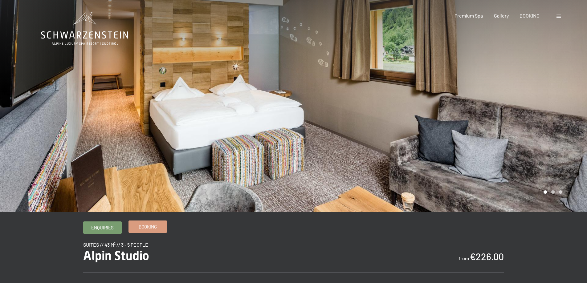
click at [161, 228] on link "Booking" at bounding box center [148, 227] width 38 height 12
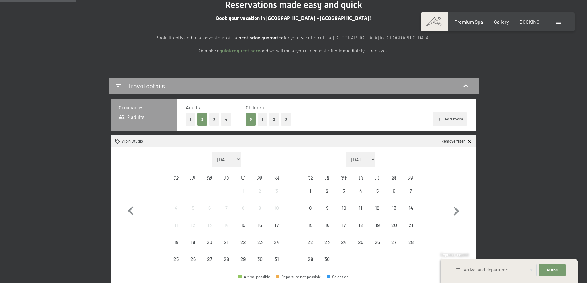
scroll to position [109, 0]
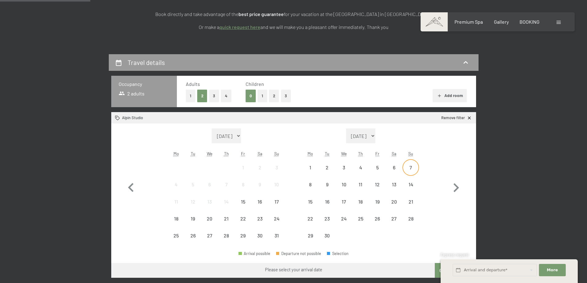
click at [414, 168] on div "7" at bounding box center [410, 172] width 15 height 15
click at [411, 186] on div "14" at bounding box center [410, 189] width 15 height 15
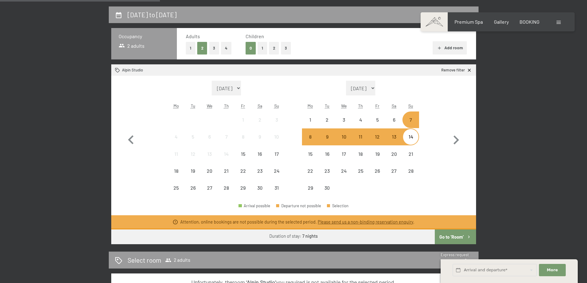
scroll to position [183, 0]
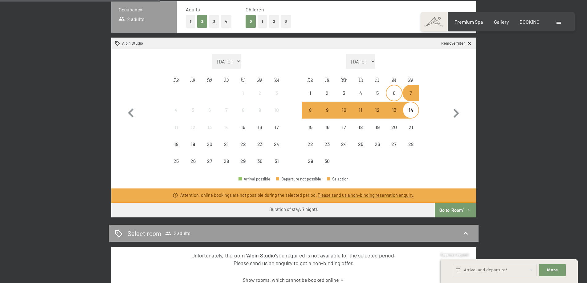
click at [397, 93] on div "6" at bounding box center [393, 98] width 15 height 15
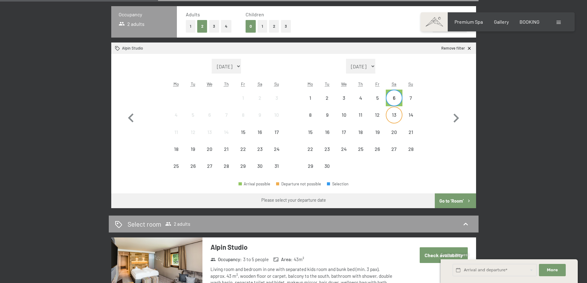
click at [398, 115] on div "13" at bounding box center [393, 119] width 15 height 15
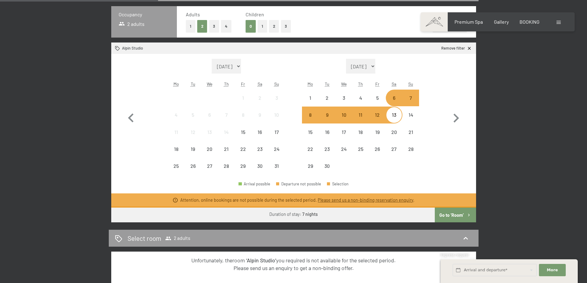
click at [448, 218] on button "Go to ‘Room’" at bounding box center [455, 215] width 41 height 15
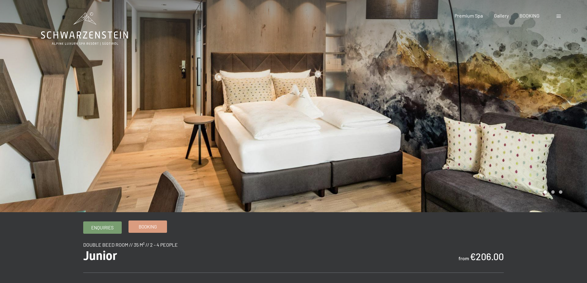
click at [141, 229] on span "Booking" at bounding box center [148, 227] width 18 height 6
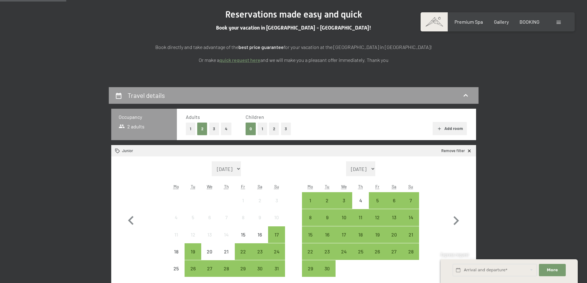
scroll to position [106, 0]
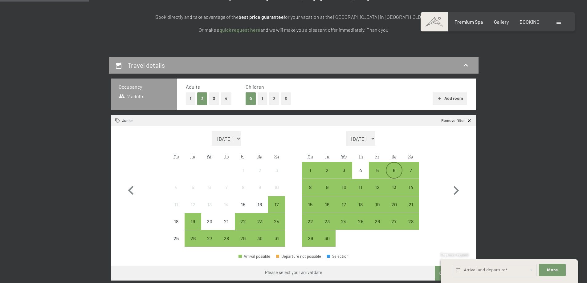
click at [396, 168] on div "6" at bounding box center [393, 175] width 15 height 15
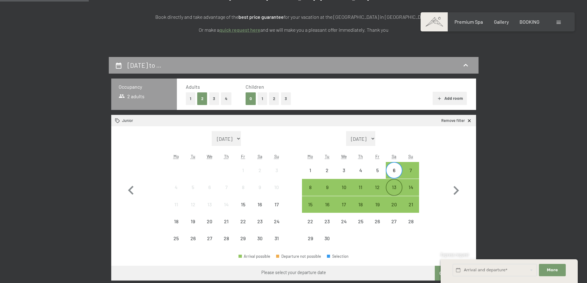
click at [398, 188] on div "13" at bounding box center [393, 192] width 15 height 15
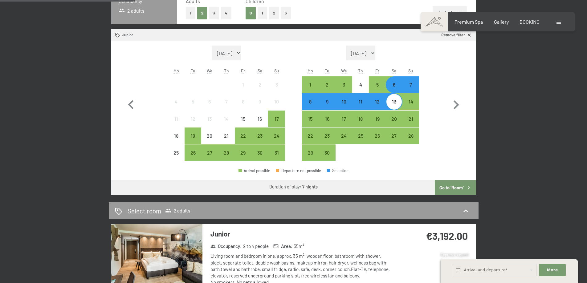
scroll to position [221, 0]
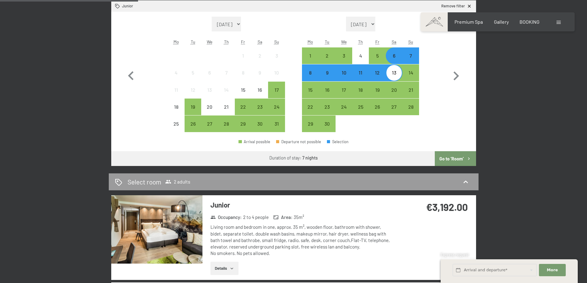
click at [457, 157] on button "Go to ‘Room’" at bounding box center [455, 158] width 41 height 15
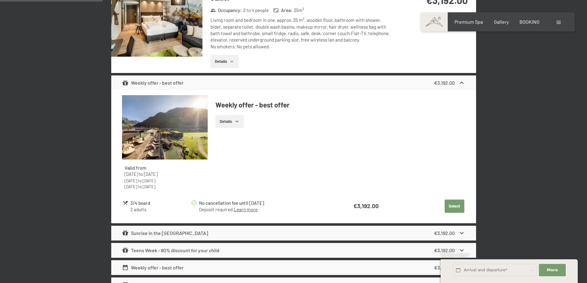
scroll to position [163, 0]
